Goal: Task Accomplishment & Management: Manage account settings

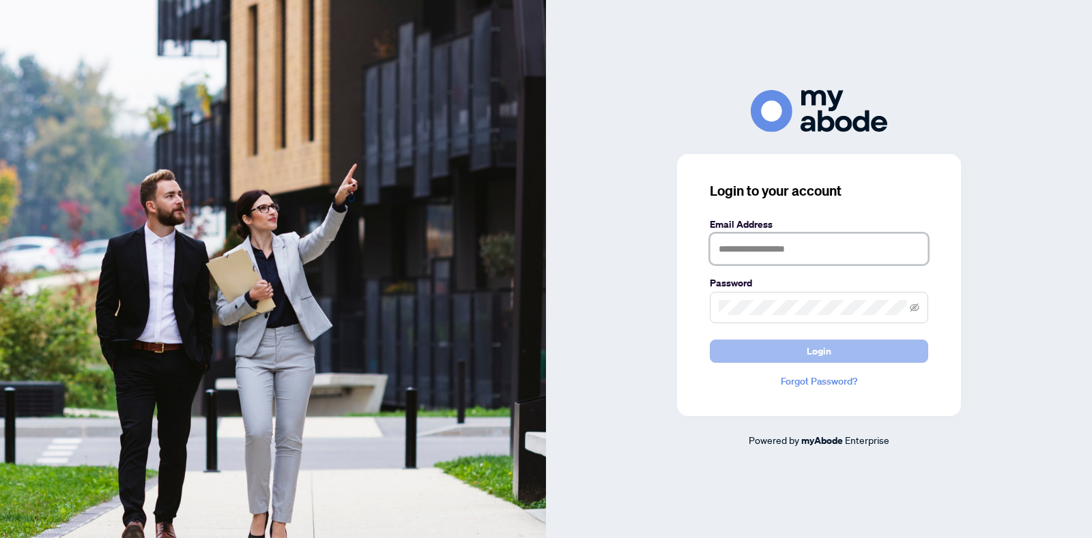
type input "**********"
click at [815, 355] on span "Login" at bounding box center [818, 351] width 25 height 22
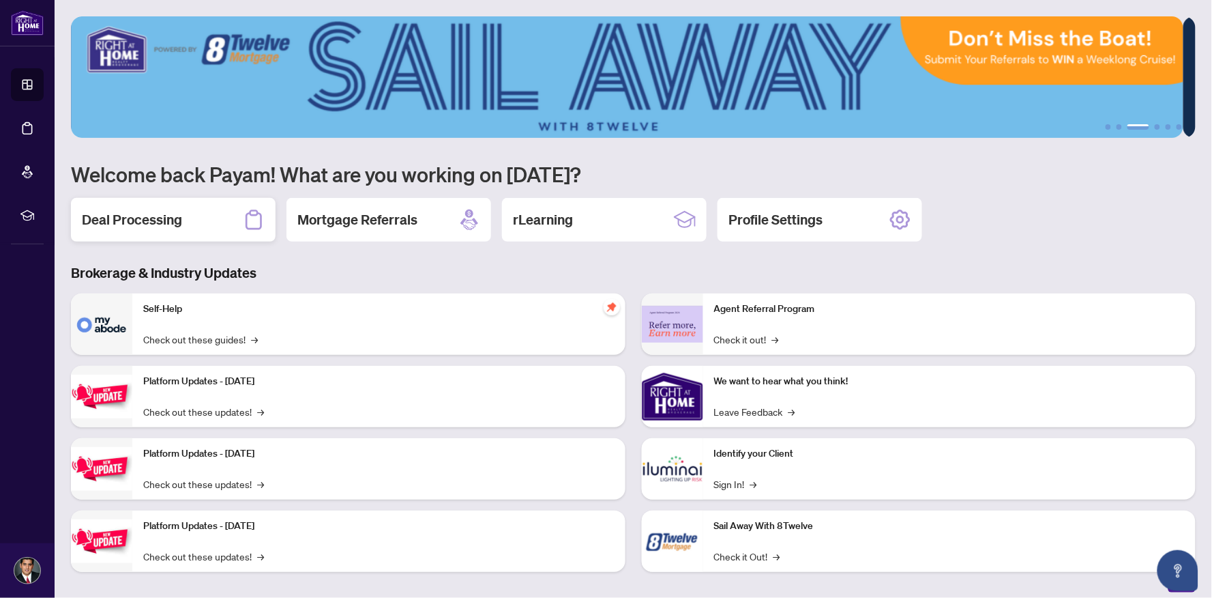
click at [208, 213] on div "Deal Processing" at bounding box center [173, 220] width 205 height 44
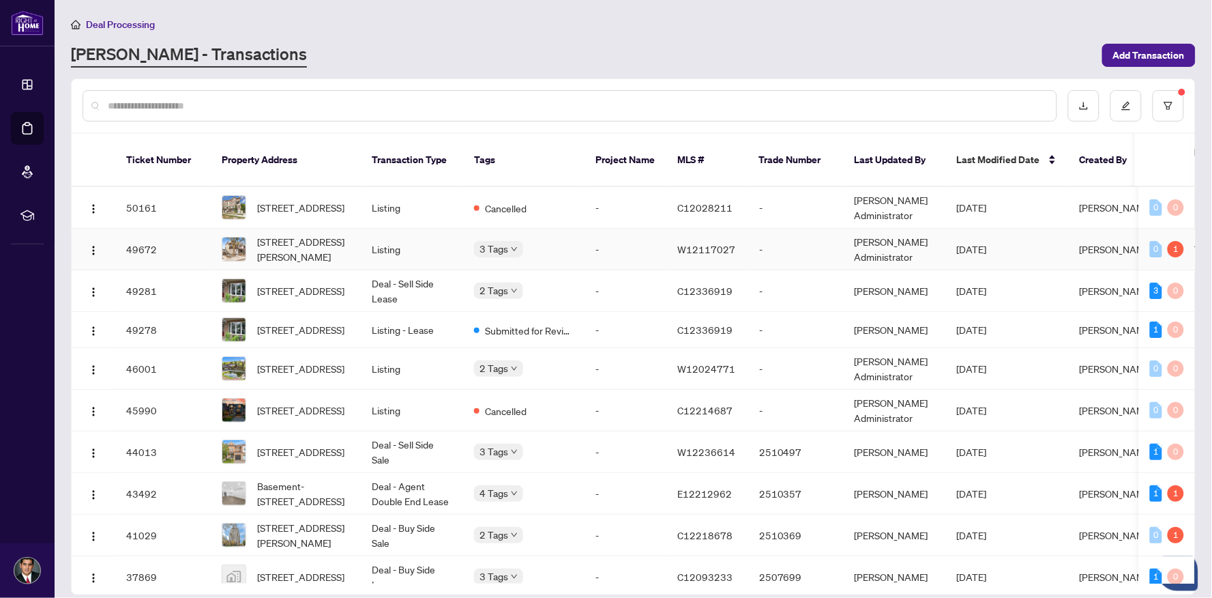
click at [364, 229] on td "Listing" at bounding box center [412, 250] width 102 height 42
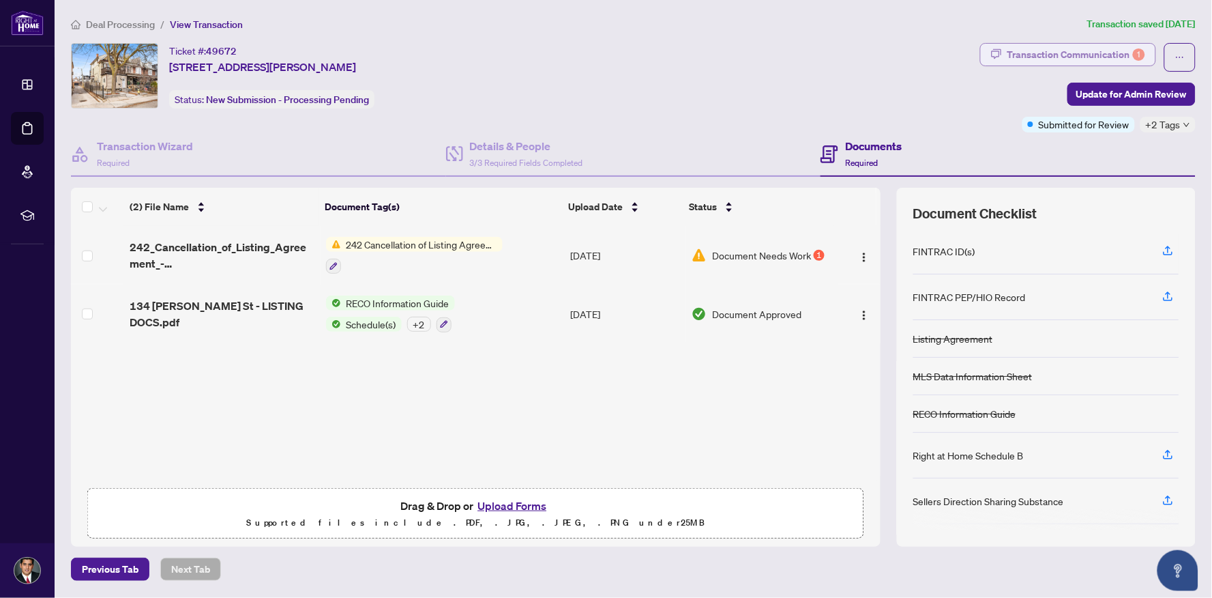
click at [1110, 55] on div "Transaction Communication 1" at bounding box center [1077, 55] width 138 height 22
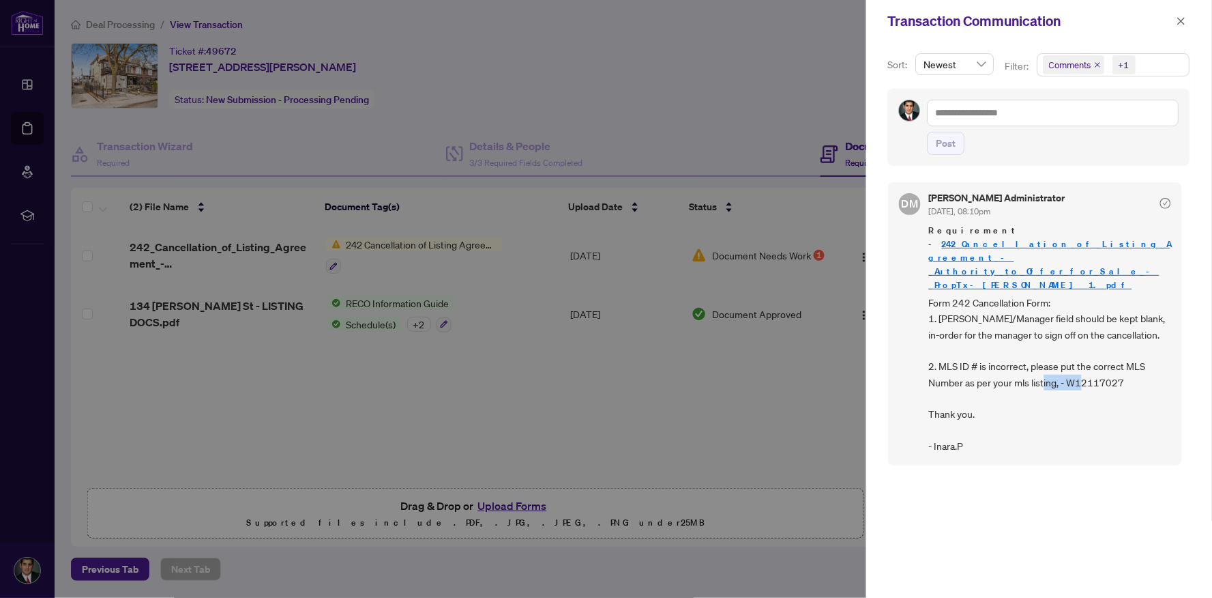
drag, startPoint x: 1124, startPoint y: 338, endPoint x: 1071, endPoint y: 339, distance: 52.6
click at [1071, 339] on span "Form 242 Cancellation Form: 1. [PERSON_NAME]/Manager field should be kept blank…" at bounding box center [1050, 375] width 242 height 160
copy span "W12117027"
click at [1176, 22] on button "button" at bounding box center [1182, 21] width 18 height 16
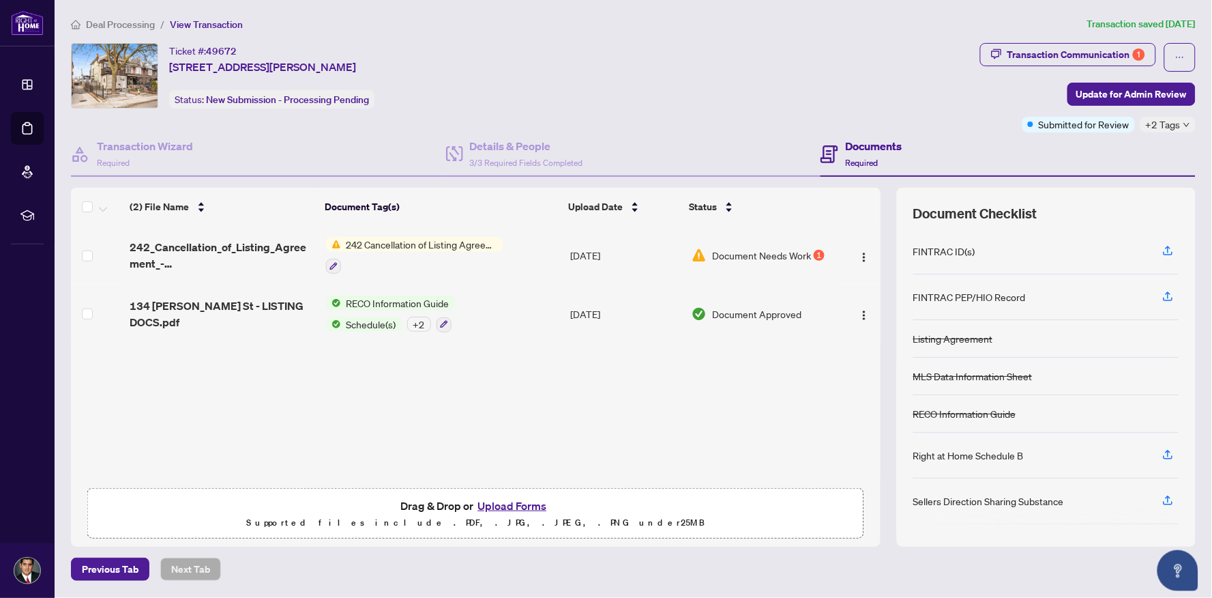
click at [577, 253] on td "[DATE]" at bounding box center [626, 255] width 121 height 59
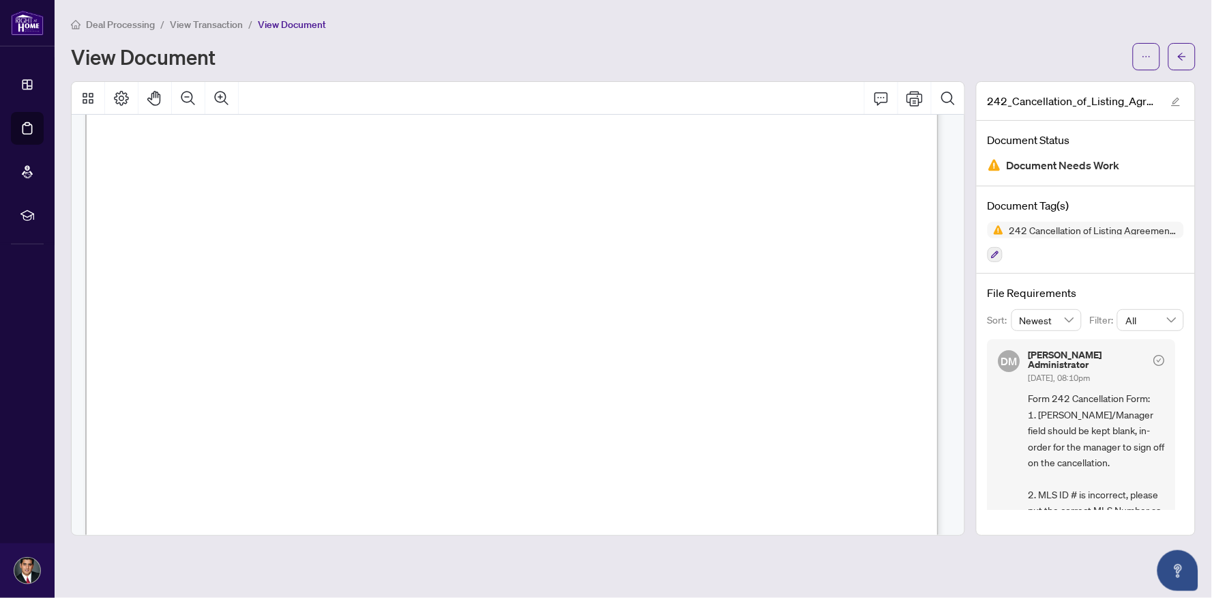
scroll to position [693, 0]
click at [1189, 50] on button "button" at bounding box center [1182, 56] width 27 height 27
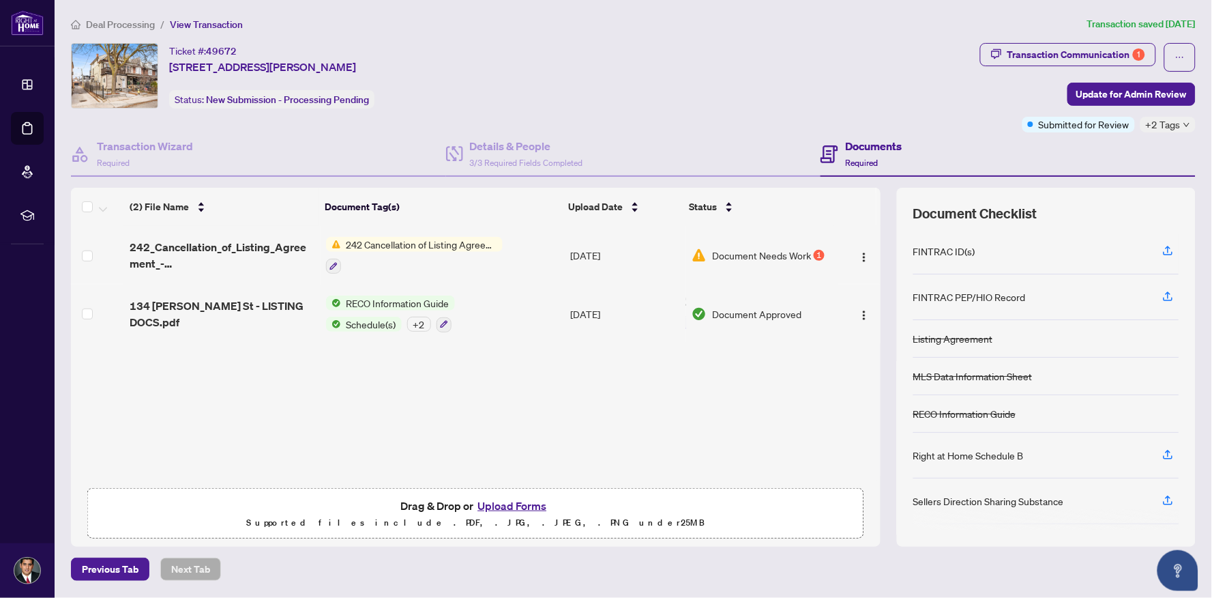
click at [521, 501] on button "Upload Forms" at bounding box center [512, 506] width 77 height 18
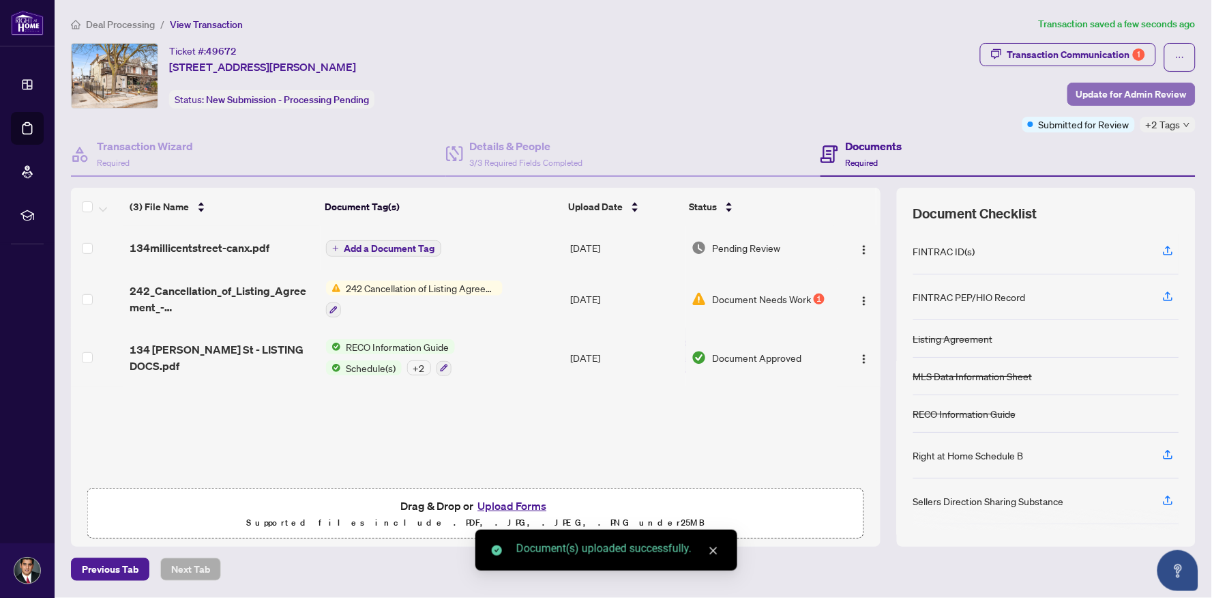
click at [1144, 83] on span "Update for Admin Review" at bounding box center [1132, 94] width 111 height 22
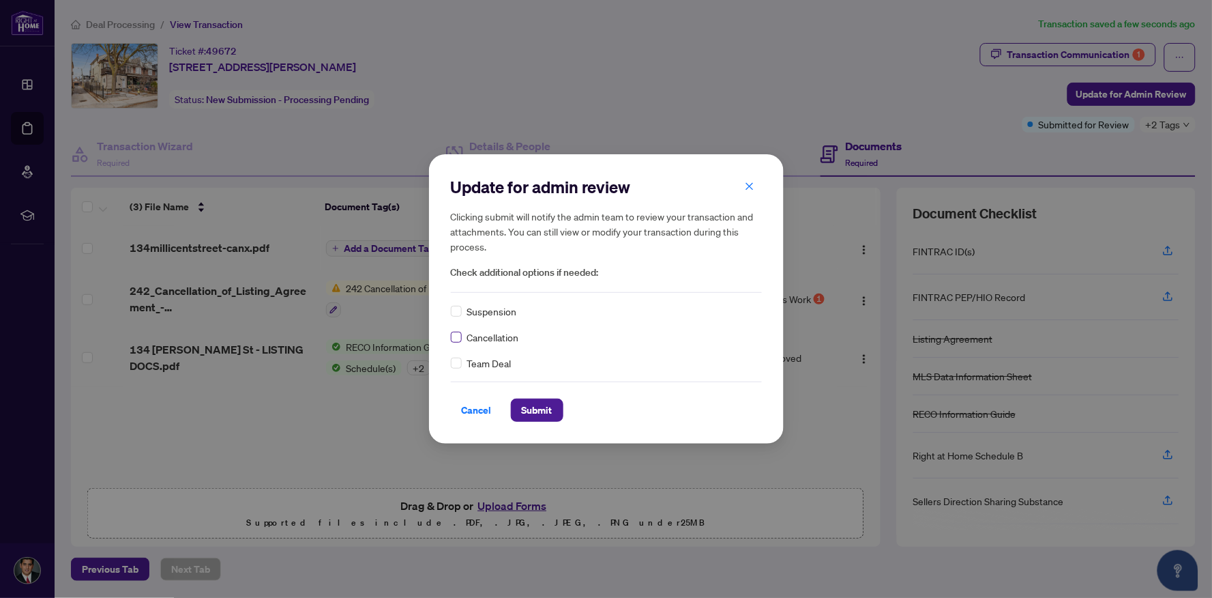
click at [460, 330] on label at bounding box center [456, 337] width 11 height 15
drag, startPoint x: 567, startPoint y: 412, endPoint x: 559, endPoint y: 412, distance: 7.5
click at [559, 412] on div "Cancel Submit" at bounding box center [606, 409] width 311 height 23
click at [559, 411] on button "Submit" at bounding box center [537, 409] width 53 height 23
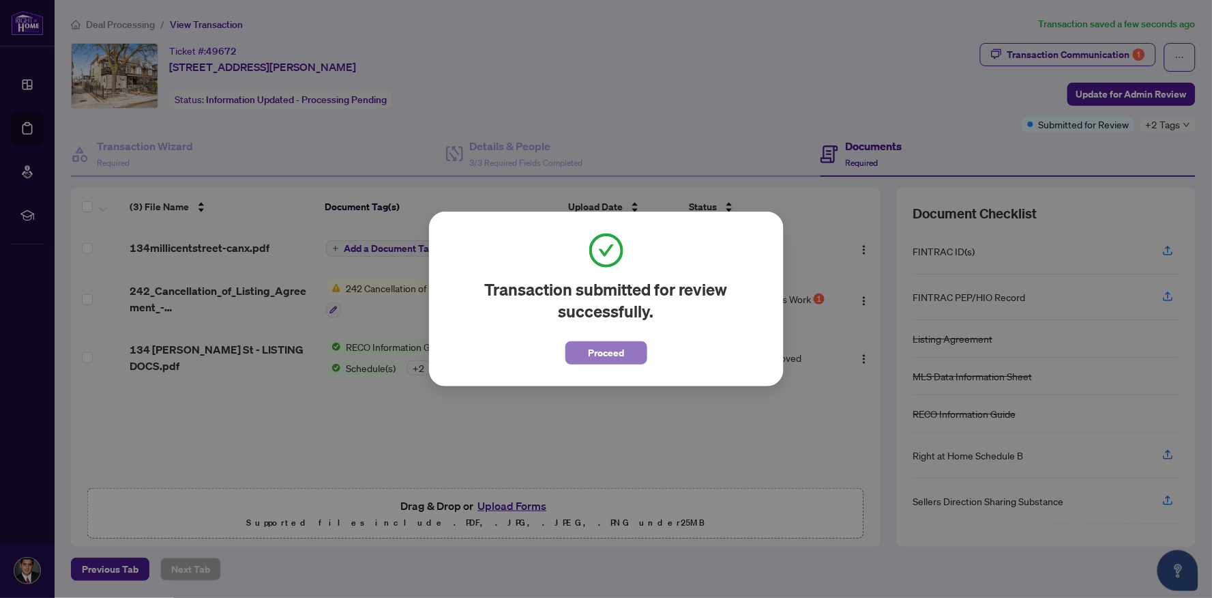
click at [605, 362] on span "Proceed" at bounding box center [606, 353] width 36 height 22
